Goal: Task Accomplishment & Management: Use online tool/utility

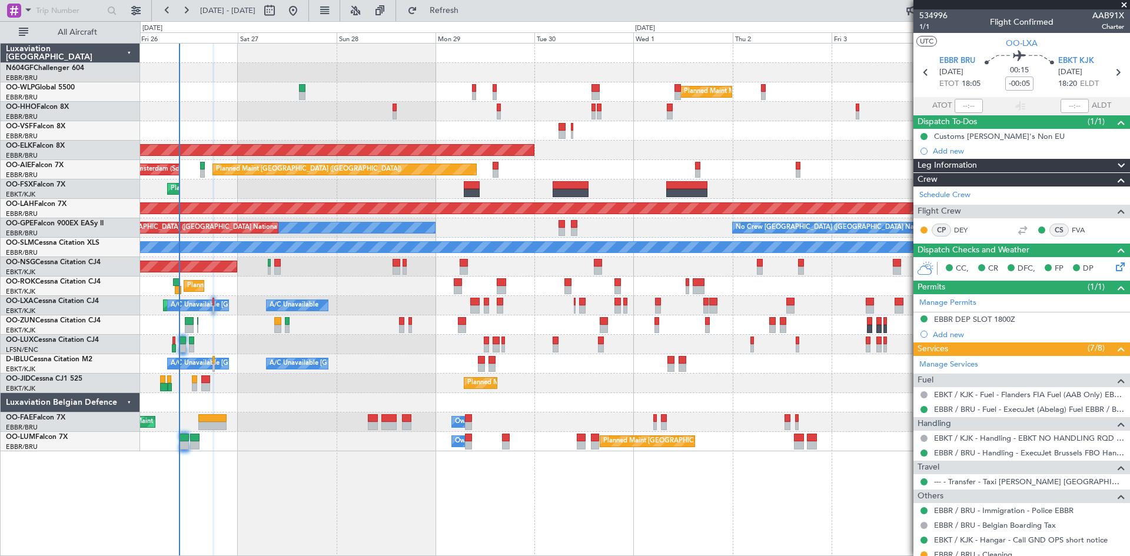
scroll to position [68, 0]
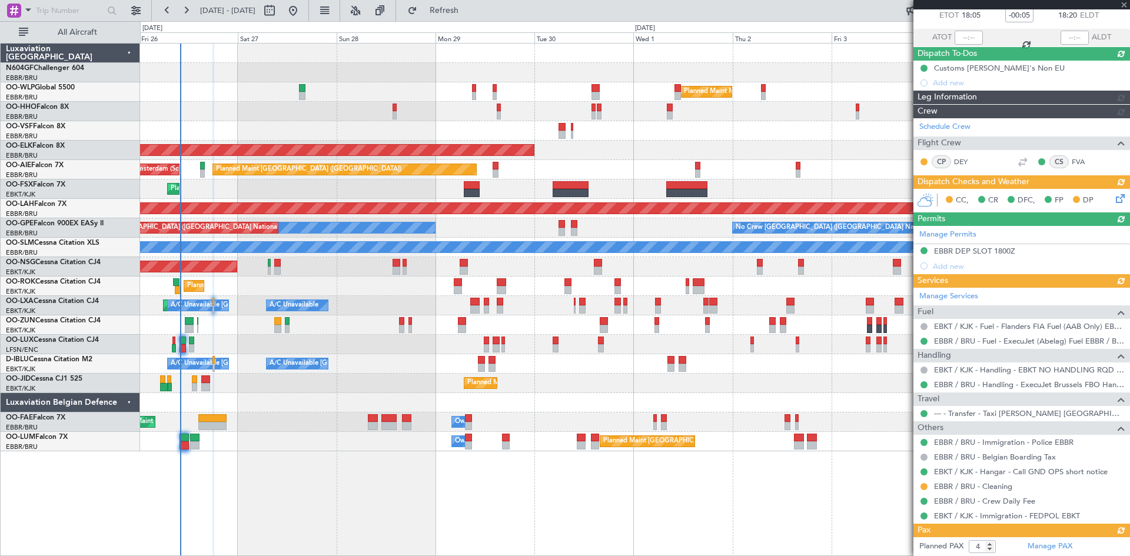
type input "5"
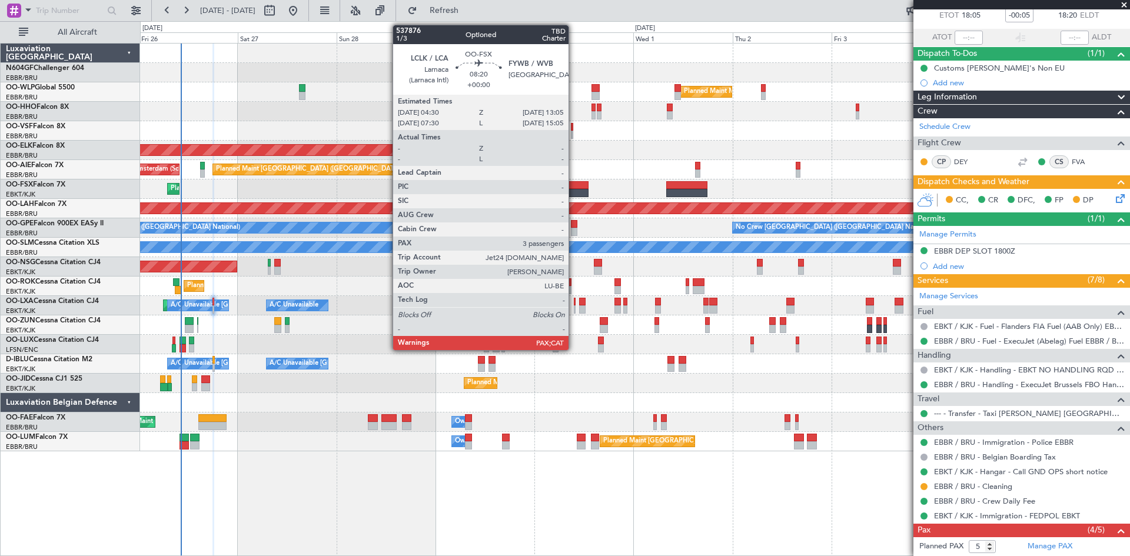
click at [574, 189] on div at bounding box center [570, 193] width 36 height 8
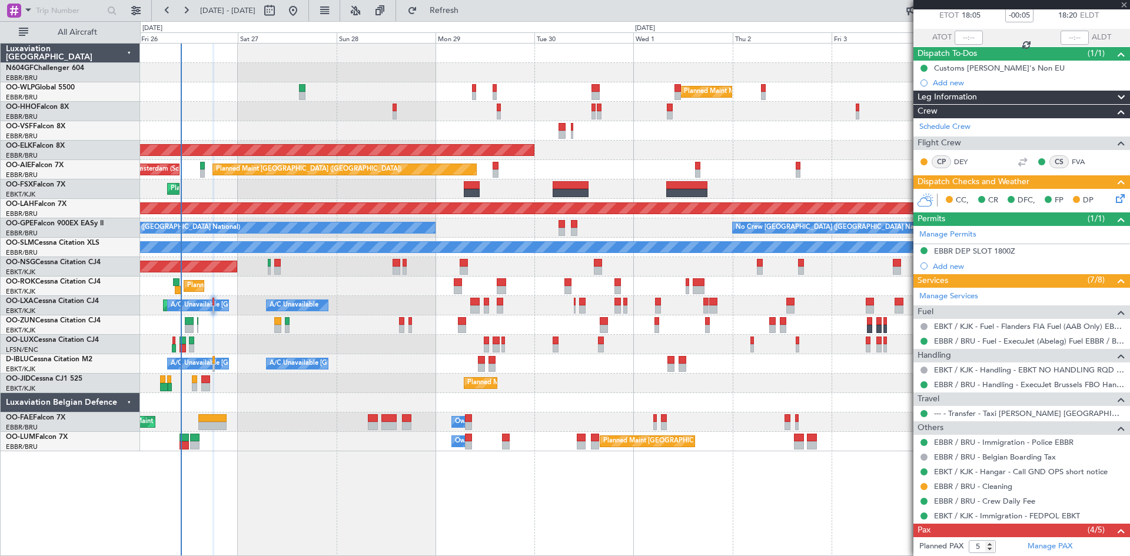
type input "3"
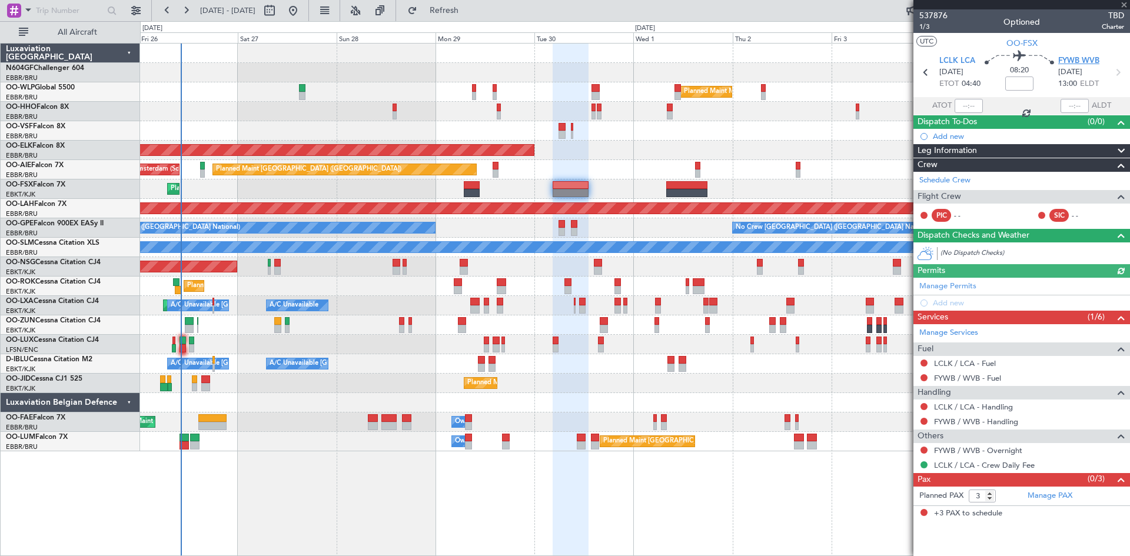
click at [1064, 64] on span "FYWB WVB" at bounding box center [1078, 61] width 41 height 12
click at [933, 28] on span "1/3" at bounding box center [933, 27] width 28 height 10
click at [1080, 58] on span "FYWB WVB" at bounding box center [1078, 61] width 41 height 12
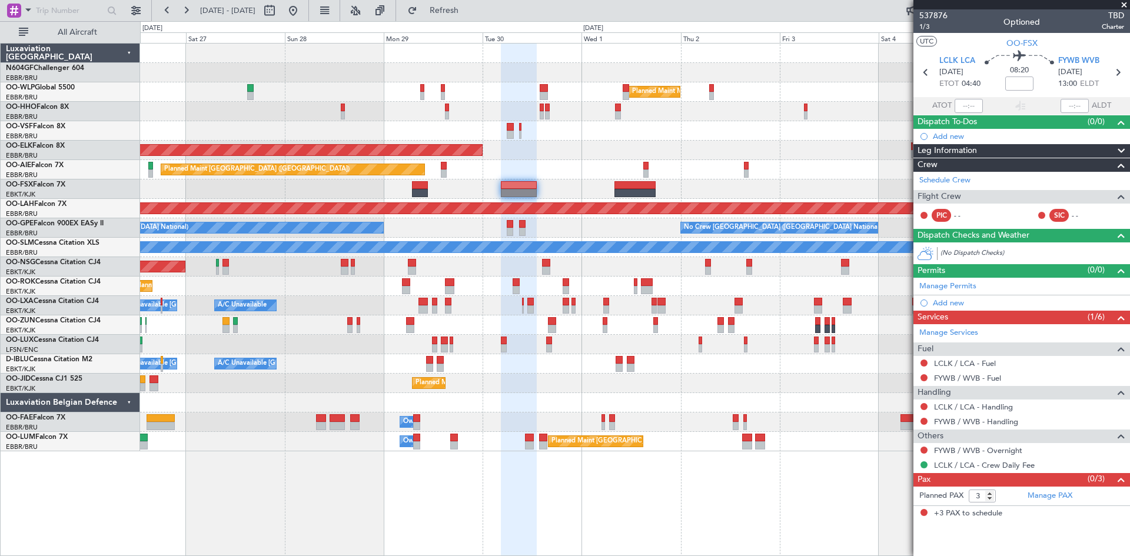
click at [543, 195] on div "Planned Maint Milan (Linate) Planned Maint Geneva ([GEOGRAPHIC_DATA]) Planned M…" at bounding box center [634, 248] width 989 height 408
click at [963, 360] on link "LCLK / LCA - Fuel" at bounding box center [965, 363] width 62 height 10
click at [967, 64] on span "LCLK LCA" at bounding box center [957, 61] width 36 height 12
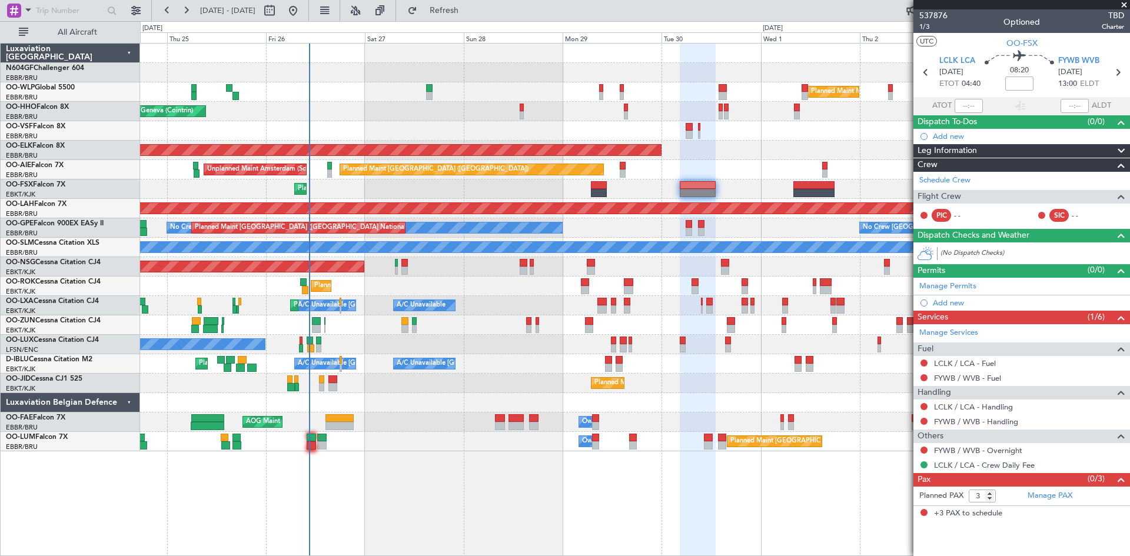
click at [694, 398] on div "Planned Maint Milan (Linate) Planned Maint Geneva ([GEOGRAPHIC_DATA]) Planned M…" at bounding box center [634, 248] width 989 height 408
click at [400, 272] on div "Planned Maint [GEOGRAPHIC_DATA] ([GEOGRAPHIC_DATA])" at bounding box center [634, 266] width 989 height 19
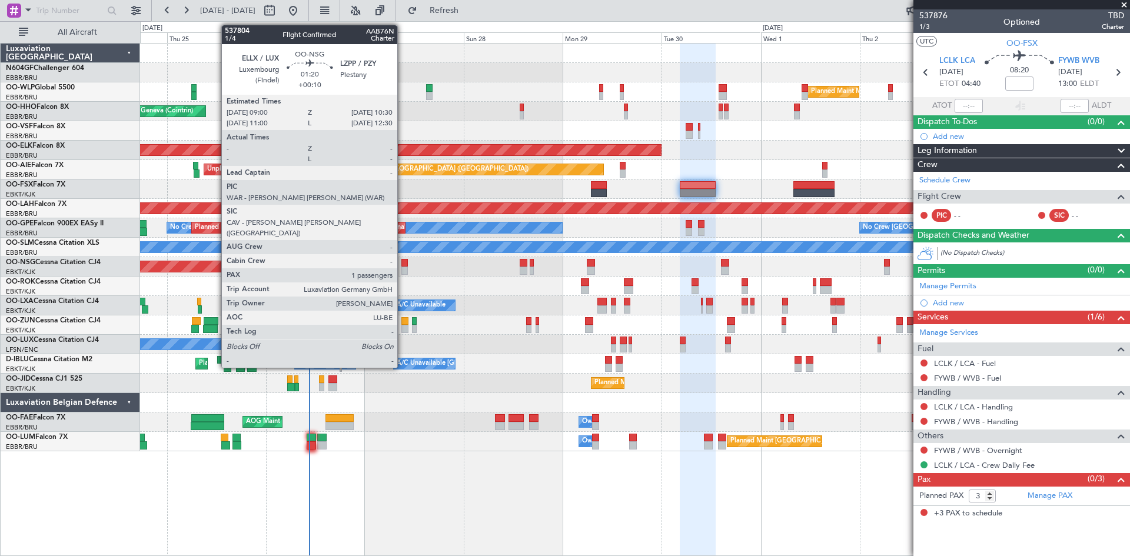
click at [404, 271] on div at bounding box center [404, 270] width 6 height 8
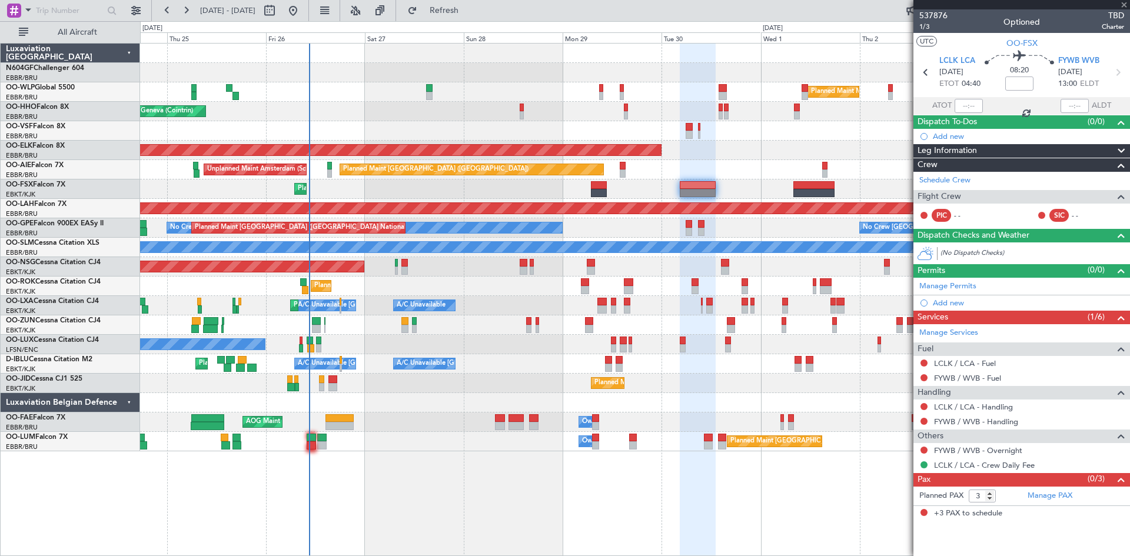
type input "+00:10"
type input "1"
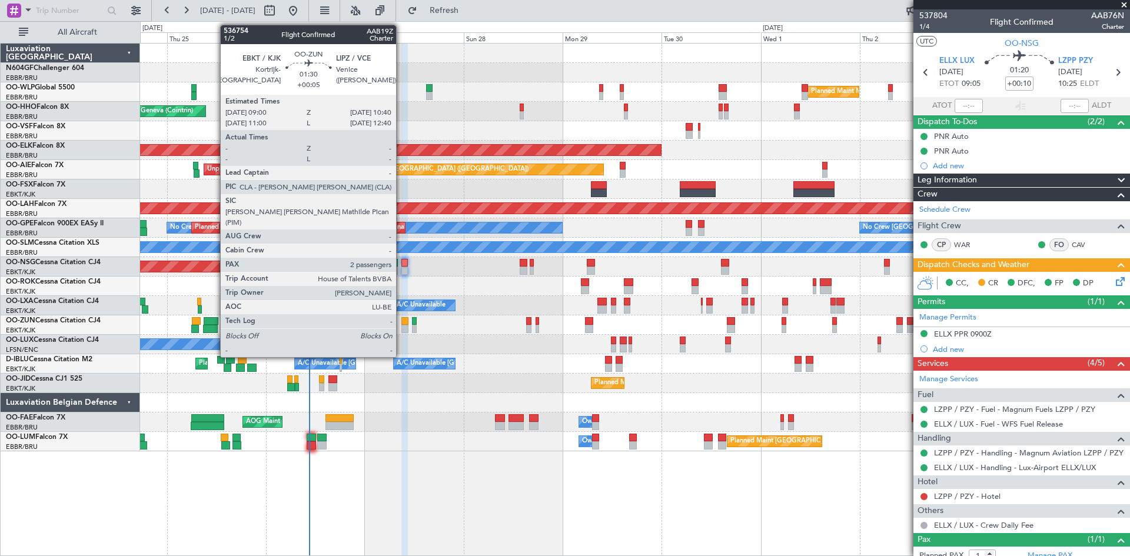
click at [401, 328] on div at bounding box center [404, 329] width 7 height 8
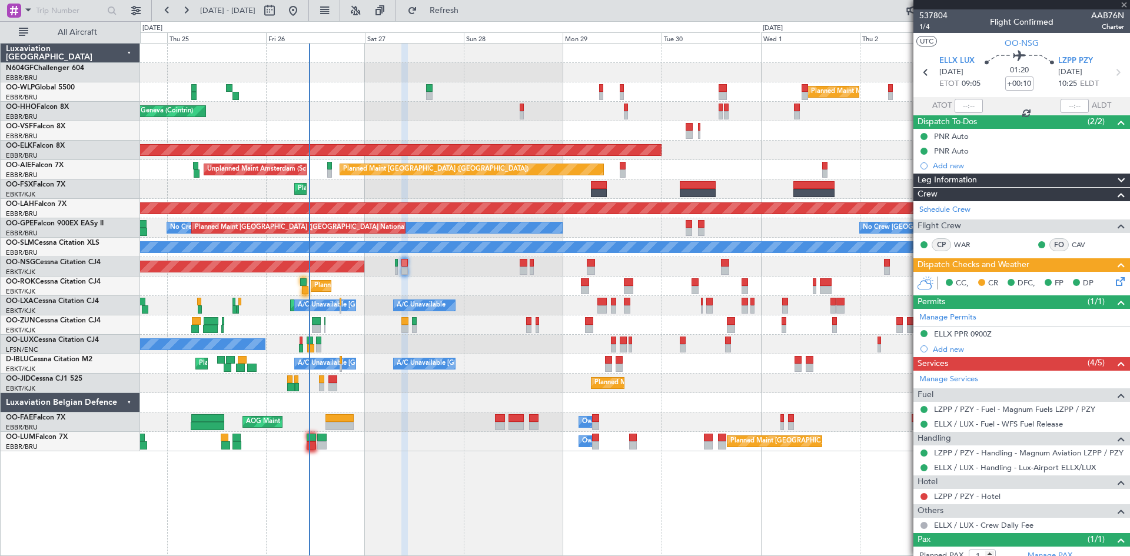
type input "+00:05"
type input "2"
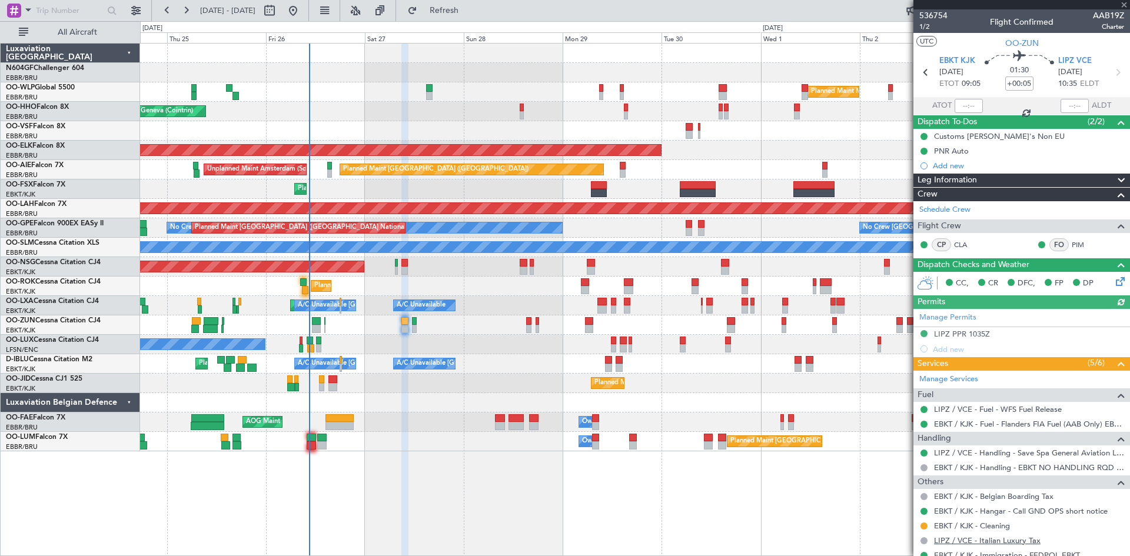
scroll to position [92, 0]
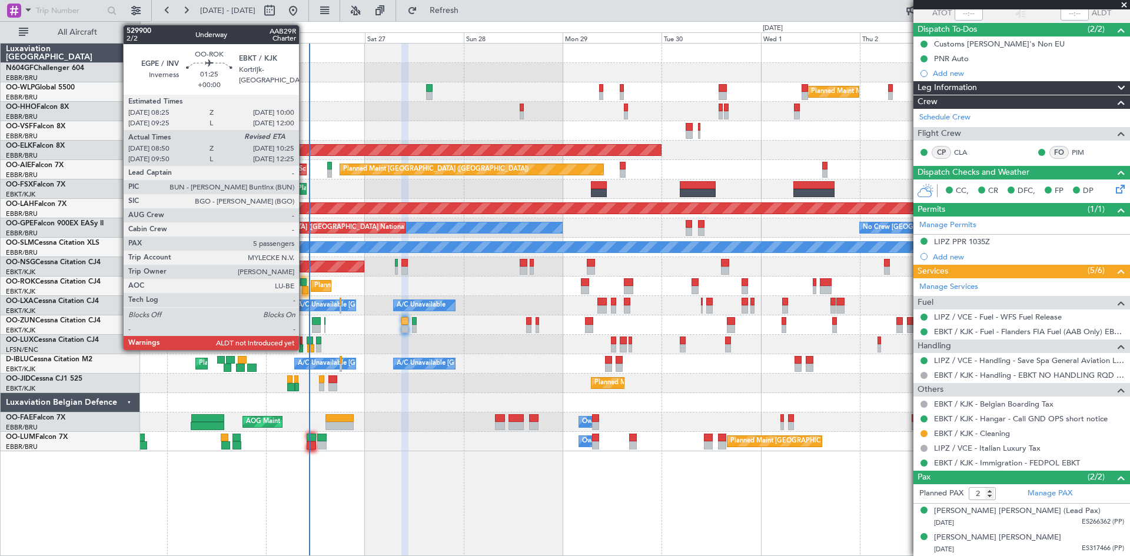
click at [304, 289] on div at bounding box center [305, 290] width 7 height 8
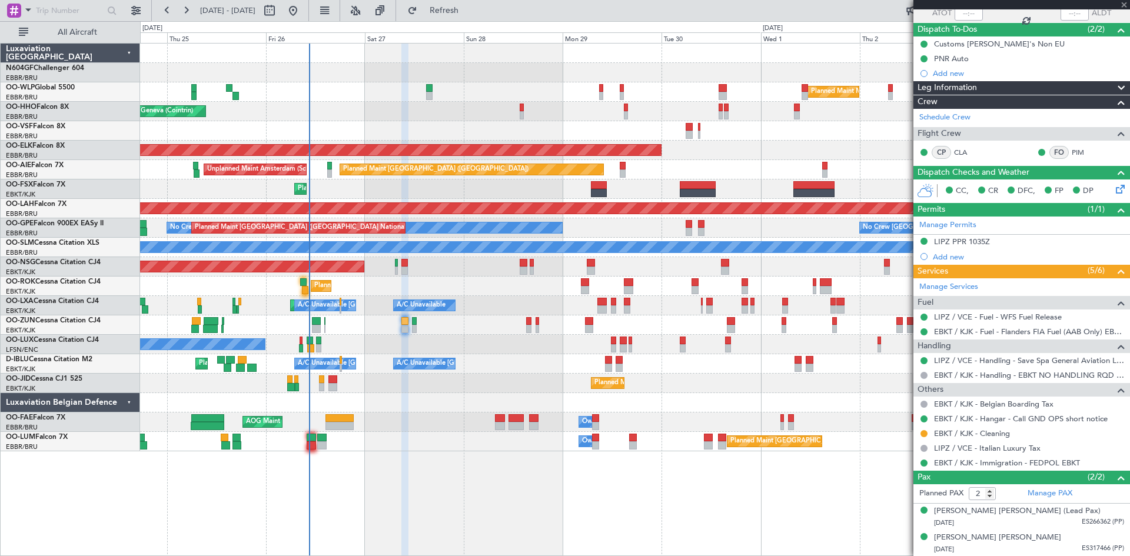
type input "08:55"
type input "5"
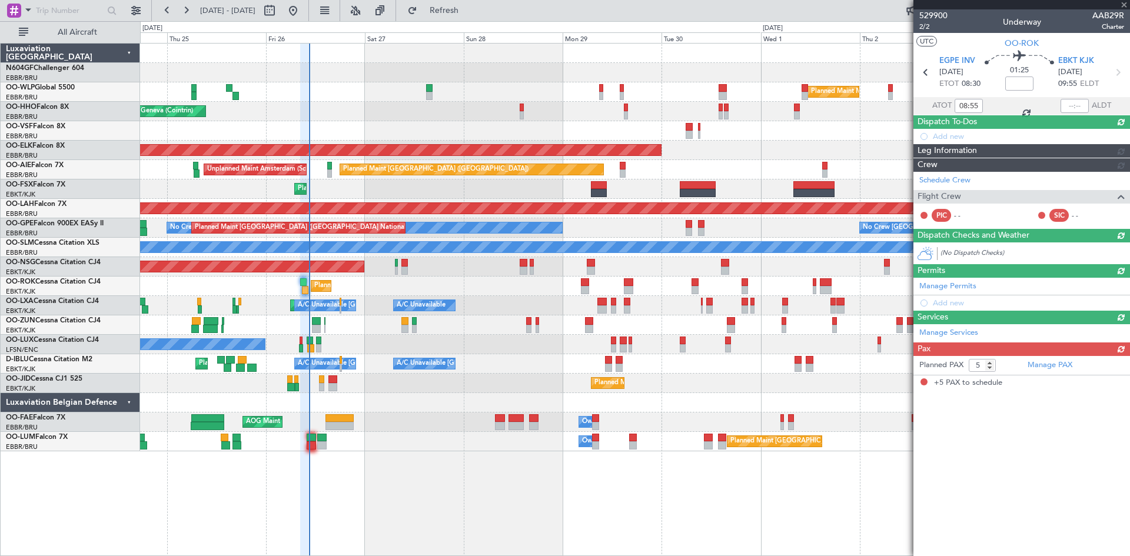
scroll to position [0, 0]
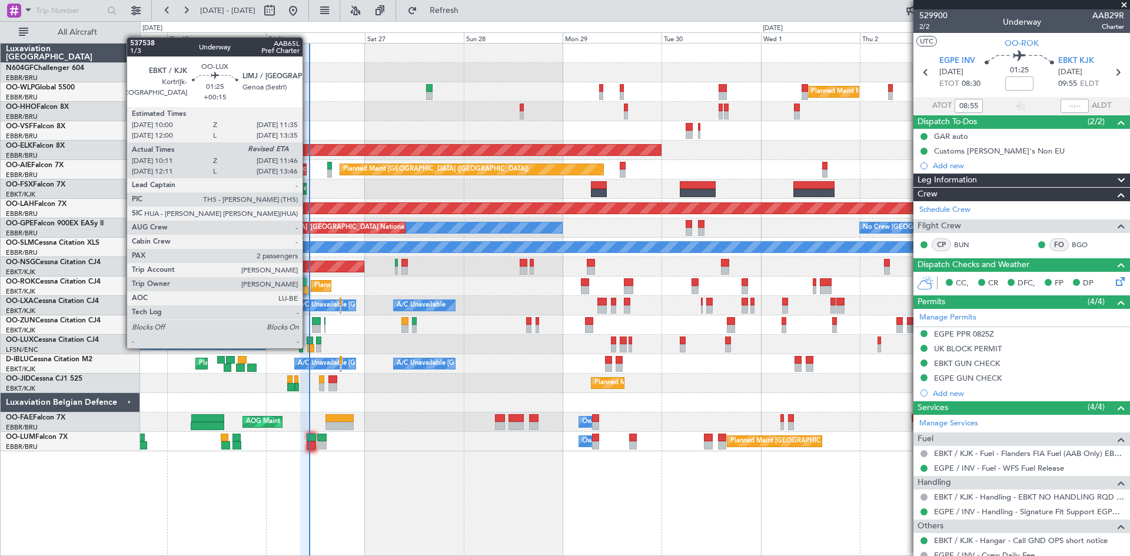
click at [308, 347] on div at bounding box center [310, 348] width 7 height 8
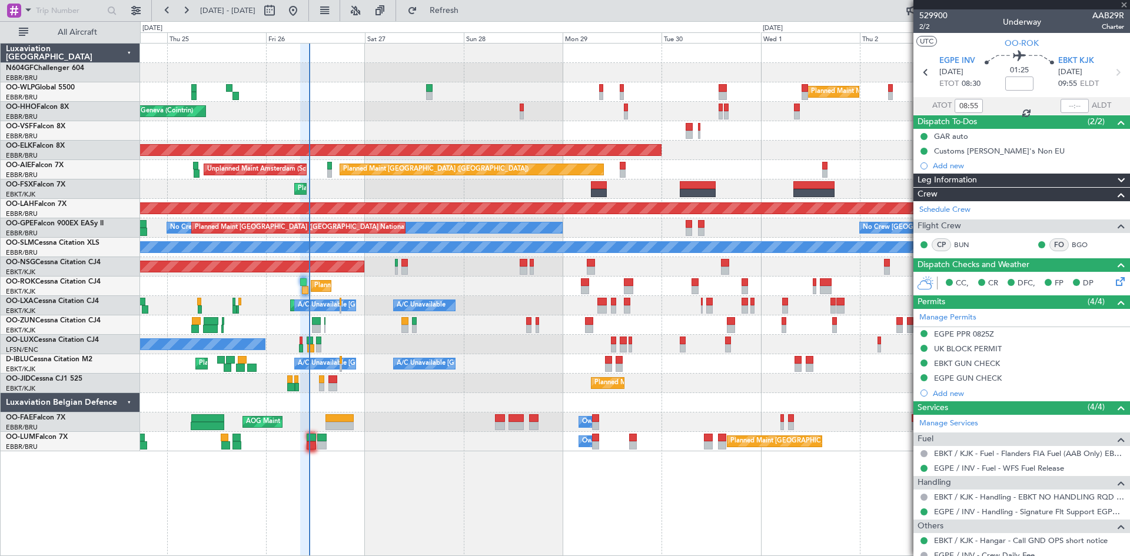
type input "+00:15"
type input "10:16"
type input "2"
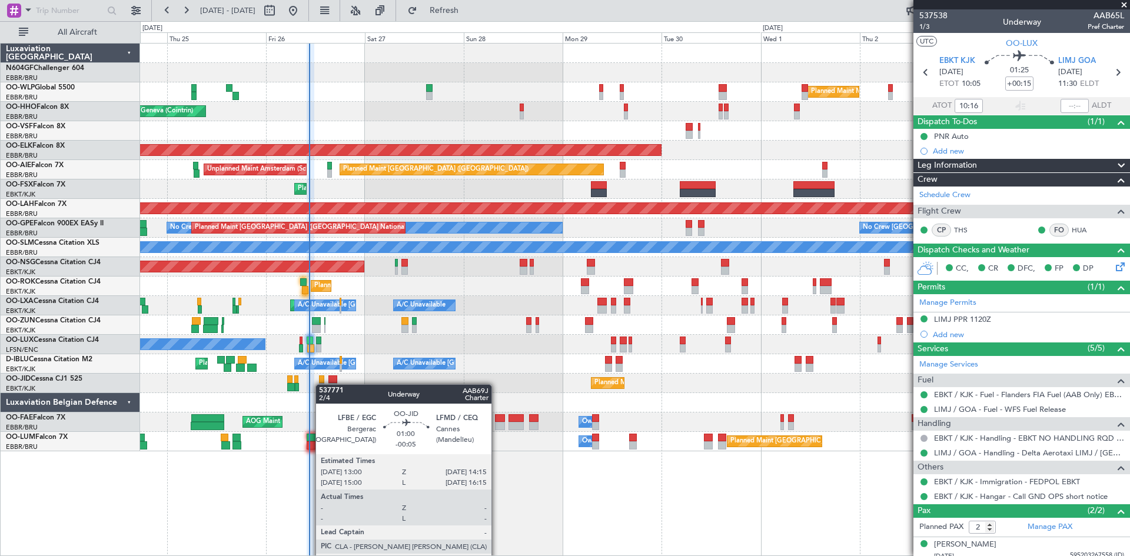
click at [321, 395] on div "Planned Maint Milan (Linate) Planned Maint Geneva ([GEOGRAPHIC_DATA]) Planned M…" at bounding box center [634, 248] width 989 height 408
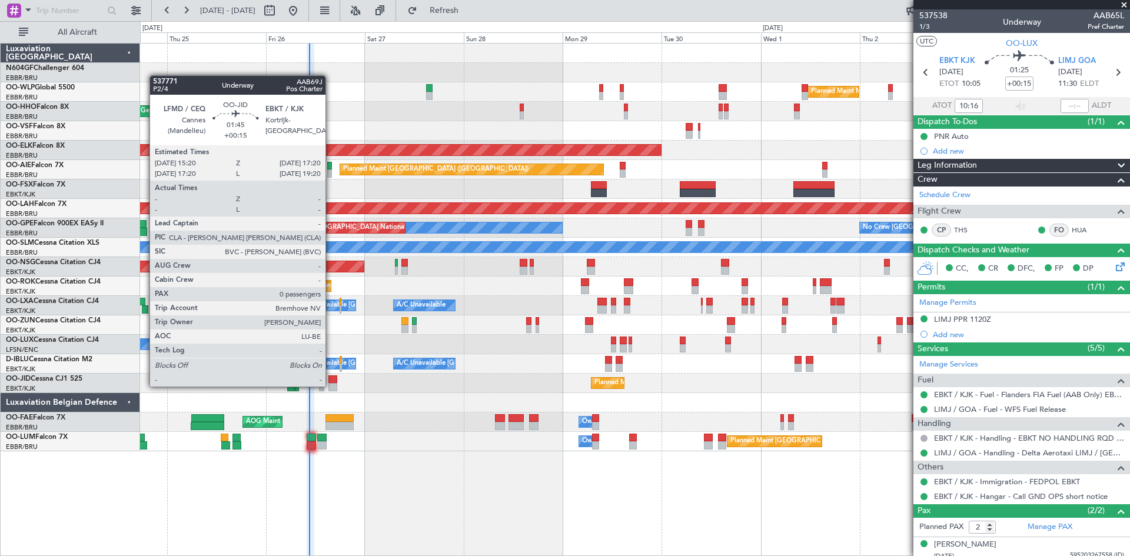
click at [331, 385] on div at bounding box center [332, 387] width 9 height 8
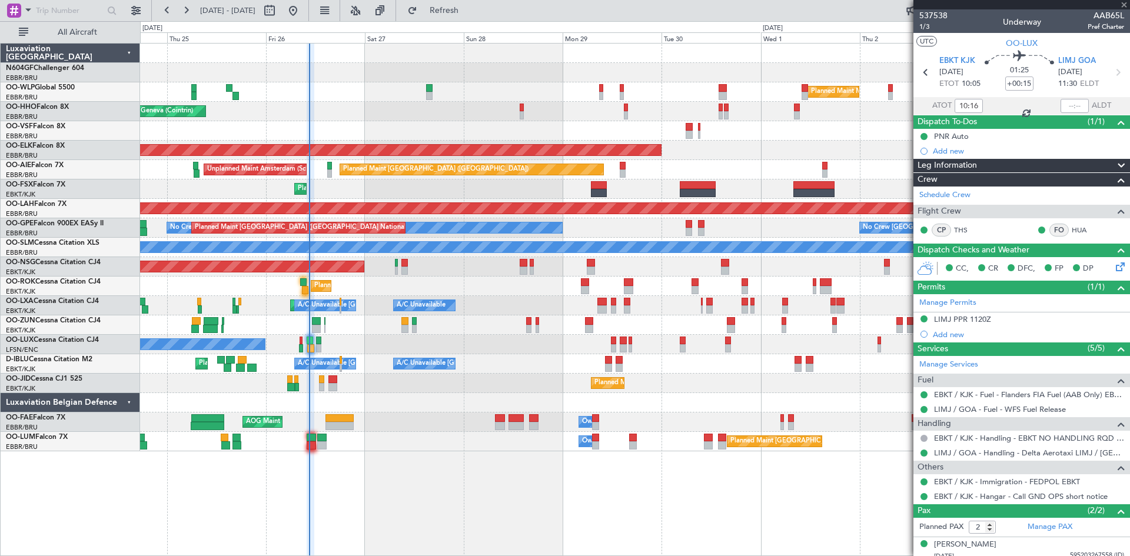
type input "0"
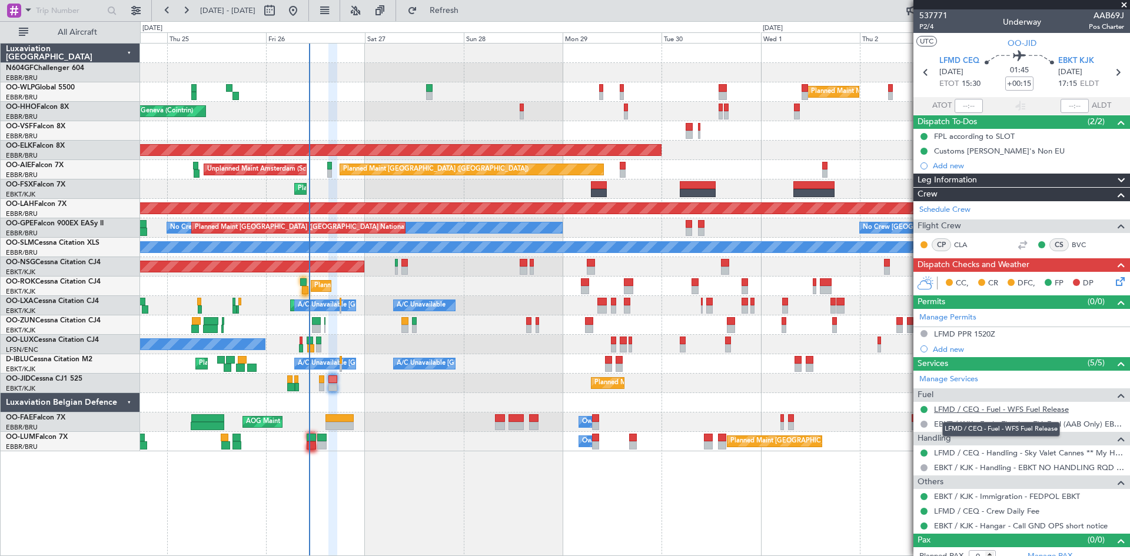
click at [939, 409] on link "LFMD / CEQ - Fuel - WFS Fuel Release" at bounding box center [1001, 409] width 135 height 10
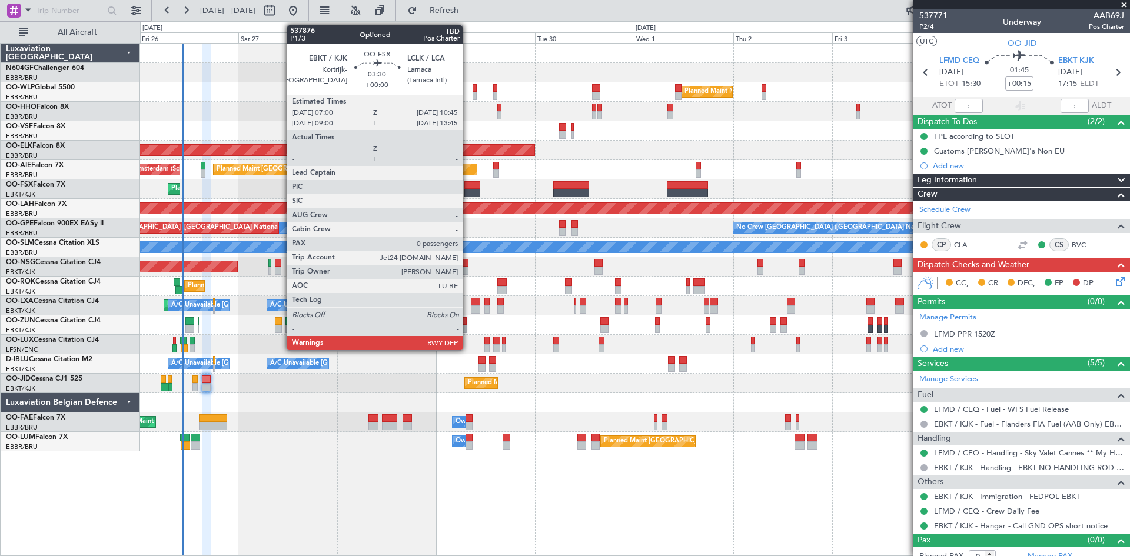
click at [468, 189] on div at bounding box center [472, 193] width 16 height 8
